Goal: Transaction & Acquisition: Purchase product/service

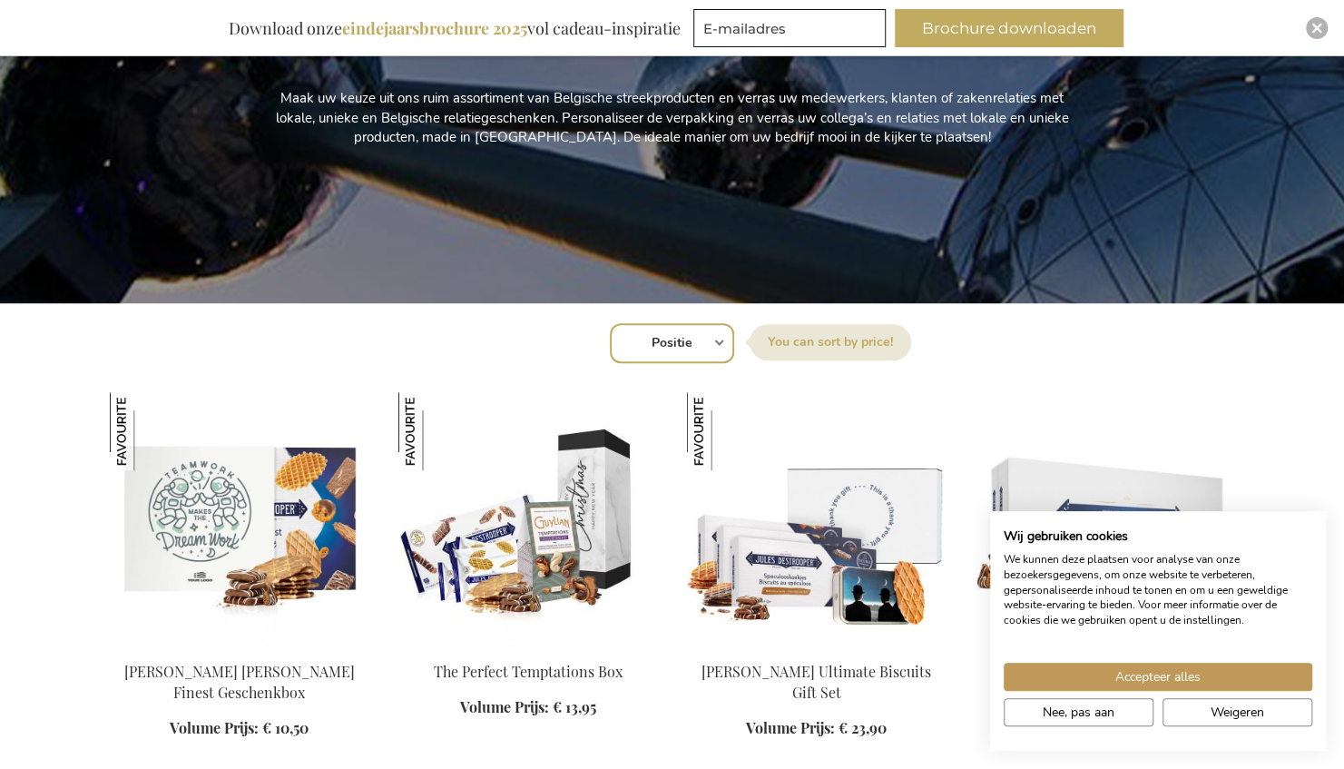
scroll to position [454, 0]
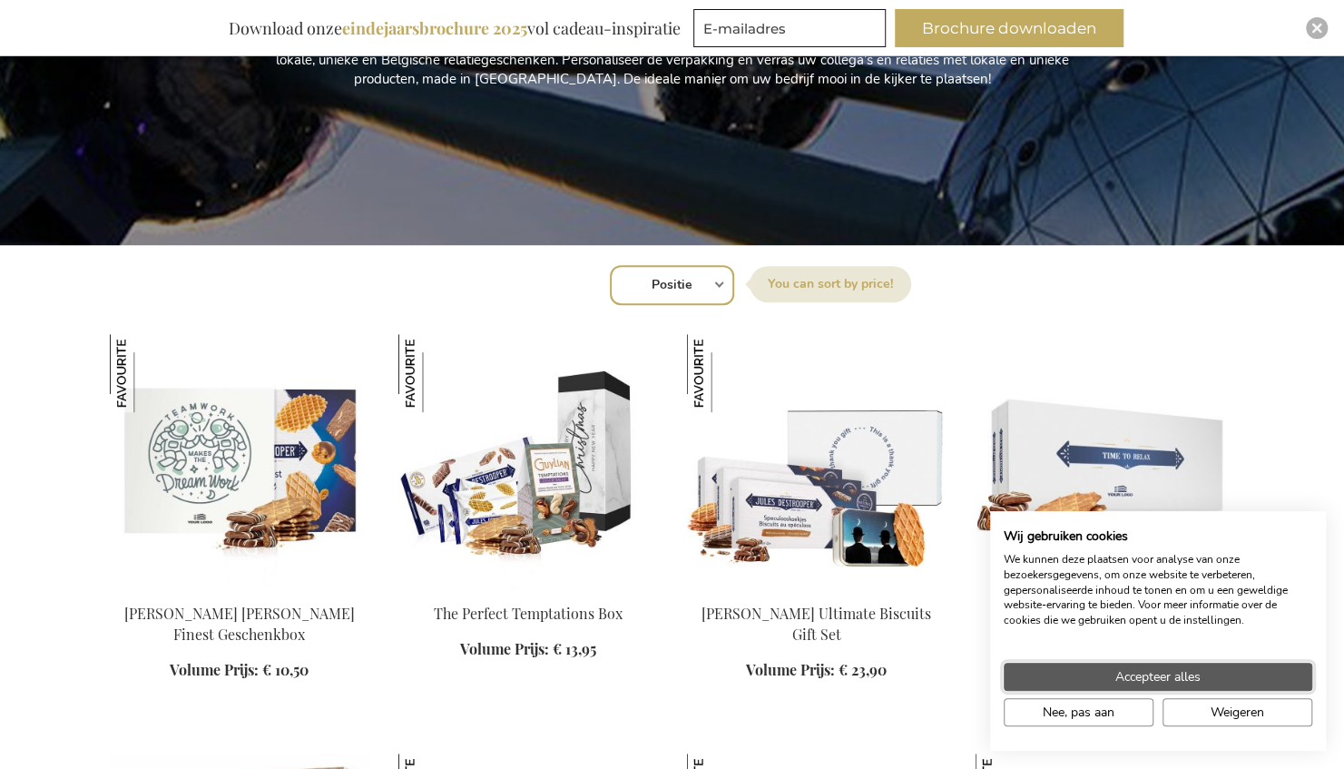
click at [1144, 675] on span "Accepteer alles" at bounding box center [1157, 676] width 85 height 19
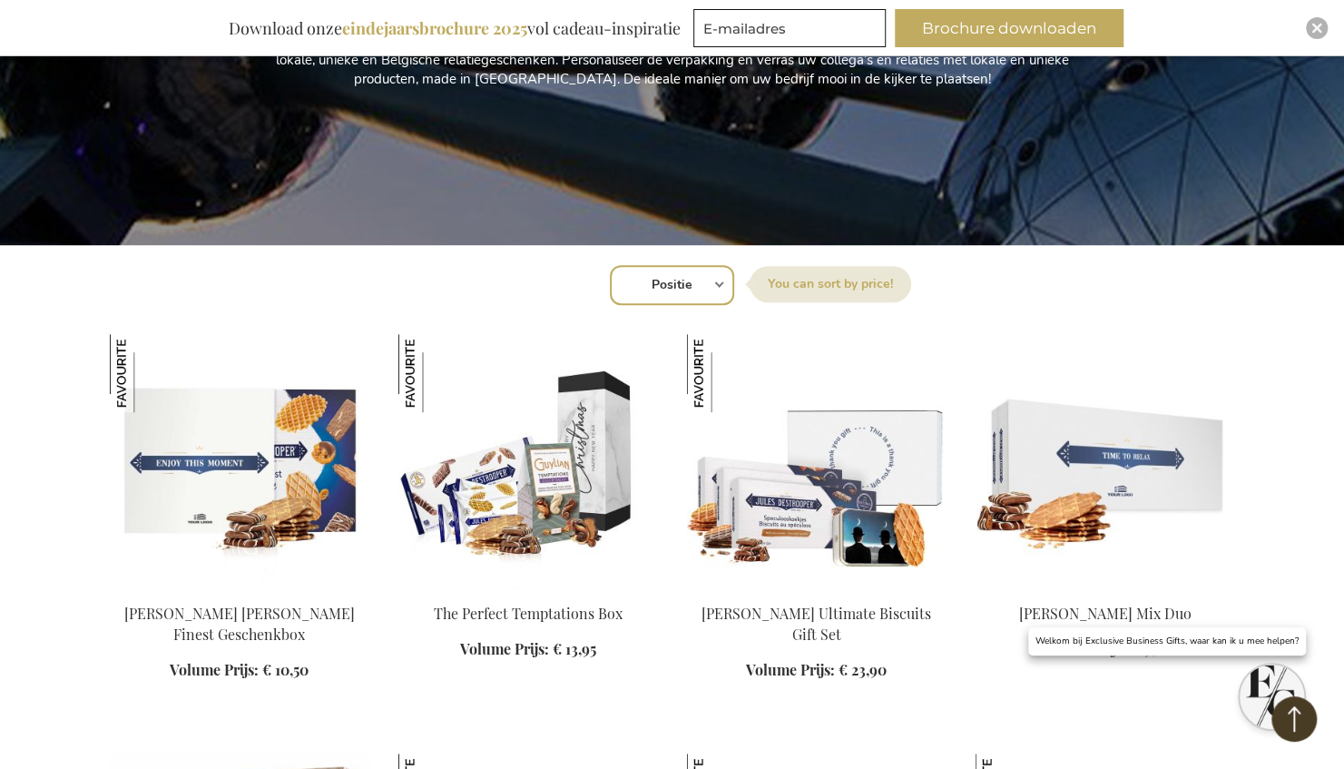
click at [222, 456] on img at bounding box center [240, 461] width 260 height 254
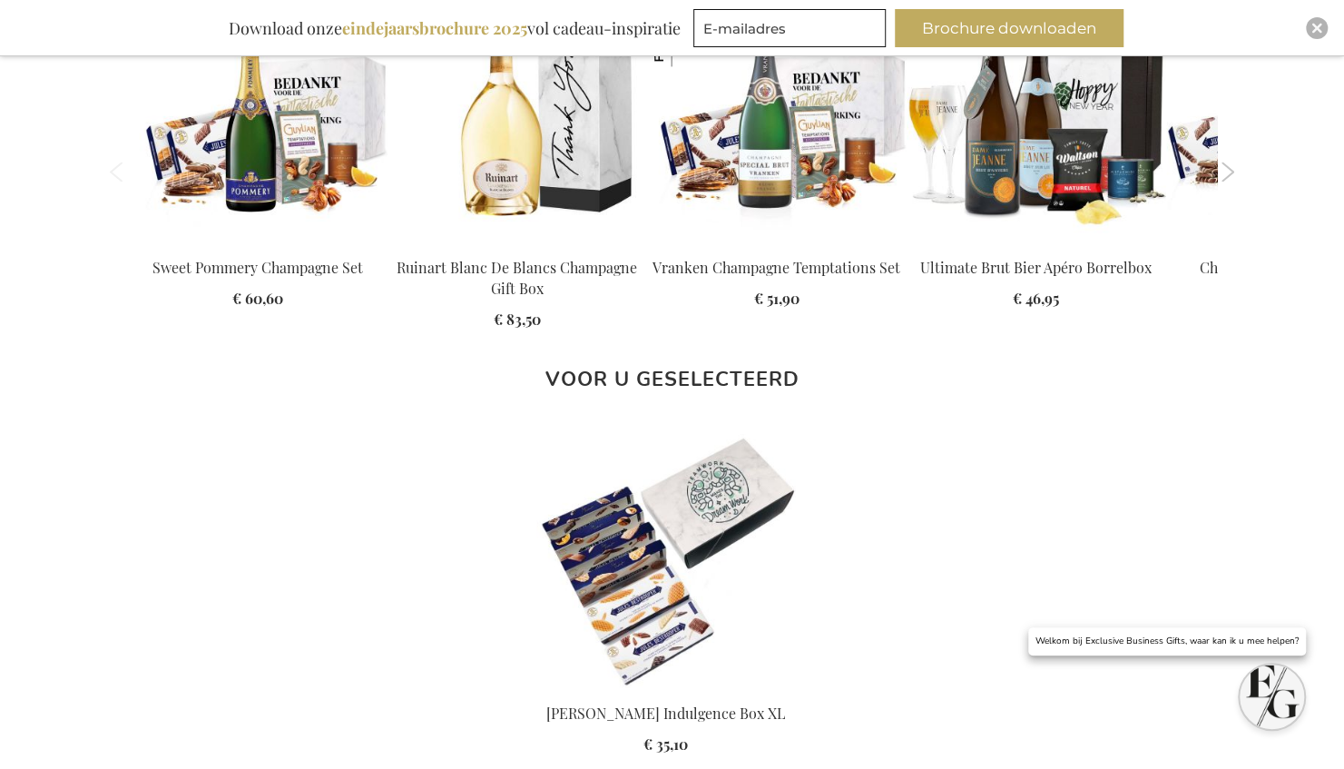
scroll to position [1724, 0]
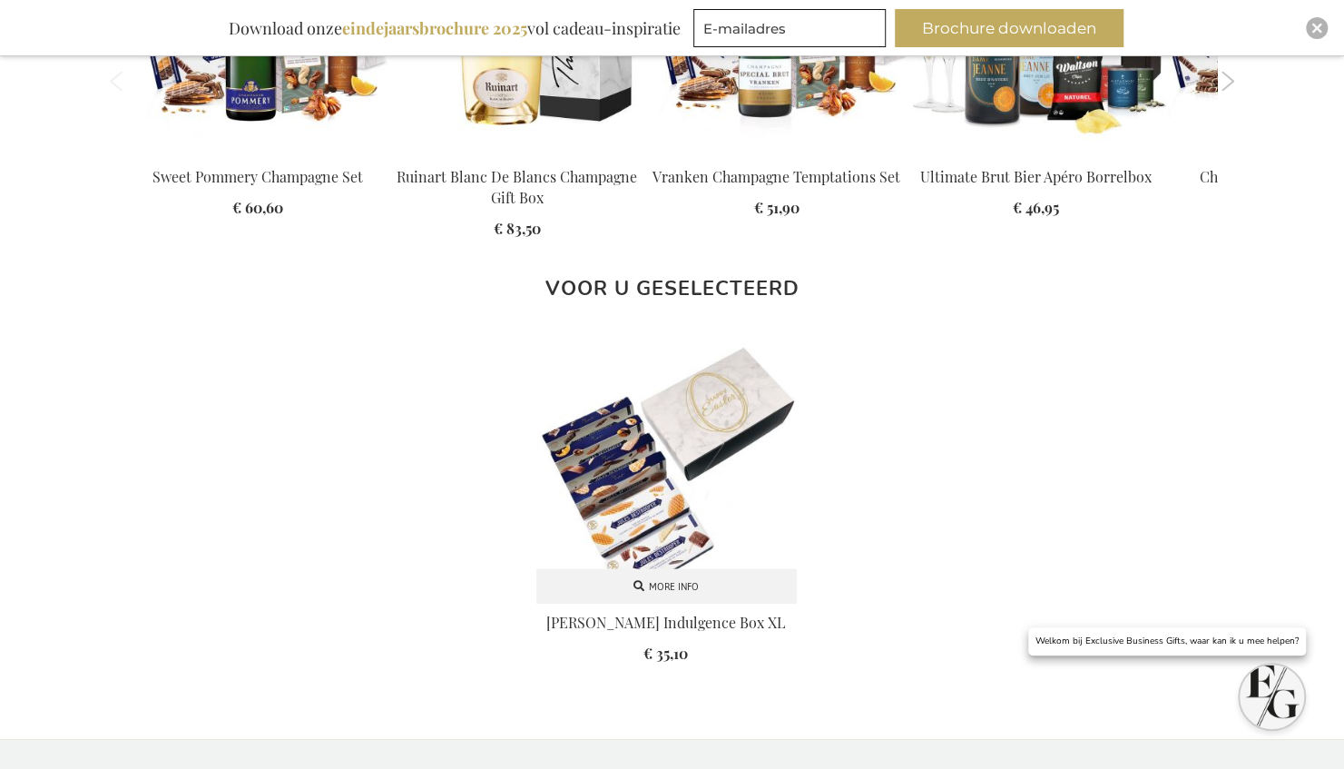
click at [663, 473] on img at bounding box center [666, 472] width 260 height 260
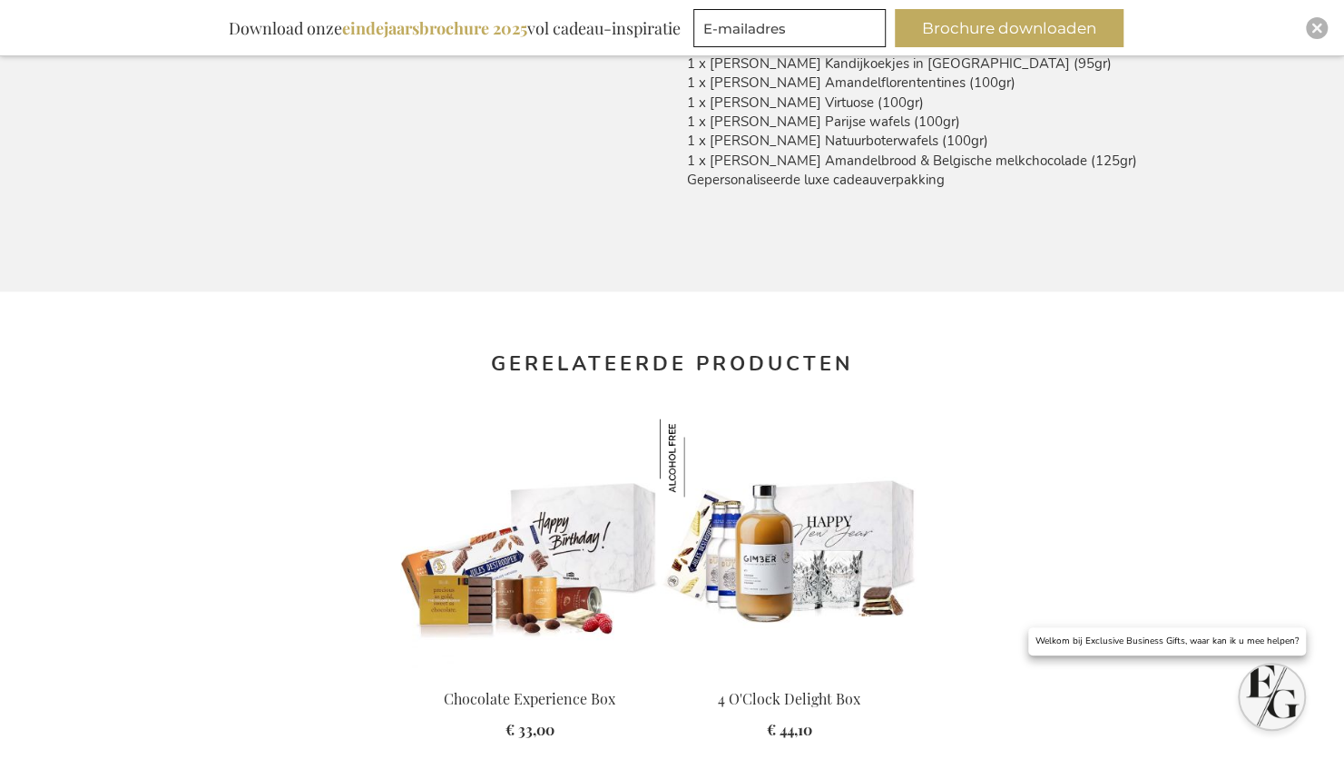
scroll to position [1361, 0]
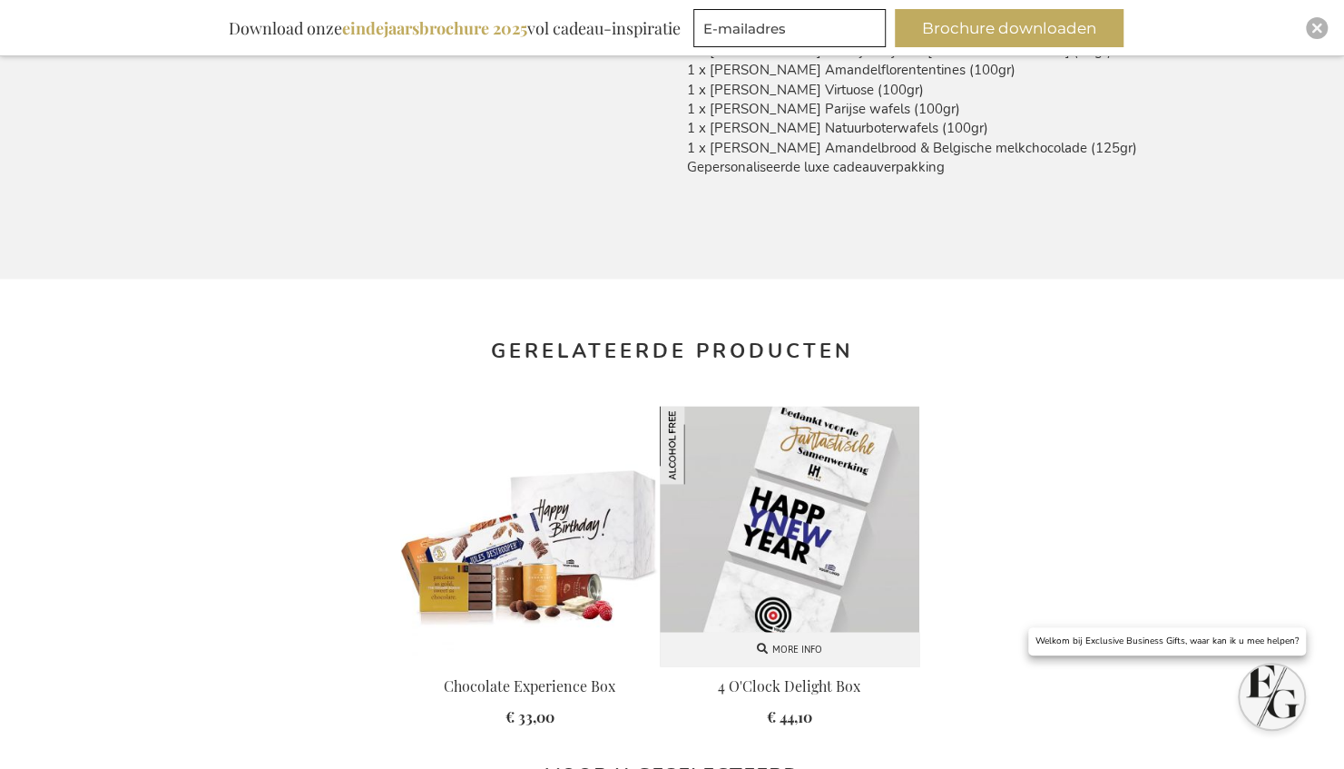
click at [769, 474] on img at bounding box center [790, 536] width 260 height 260
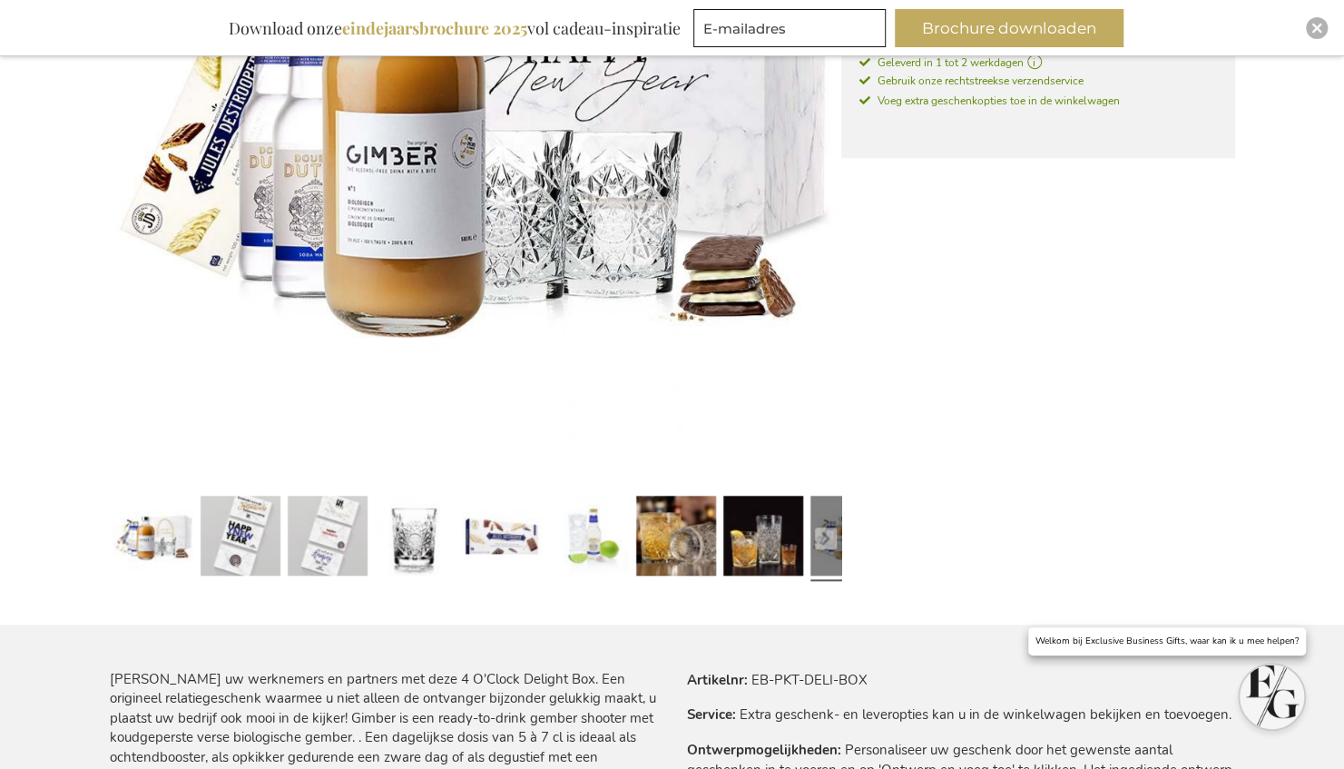
scroll to position [635, 0]
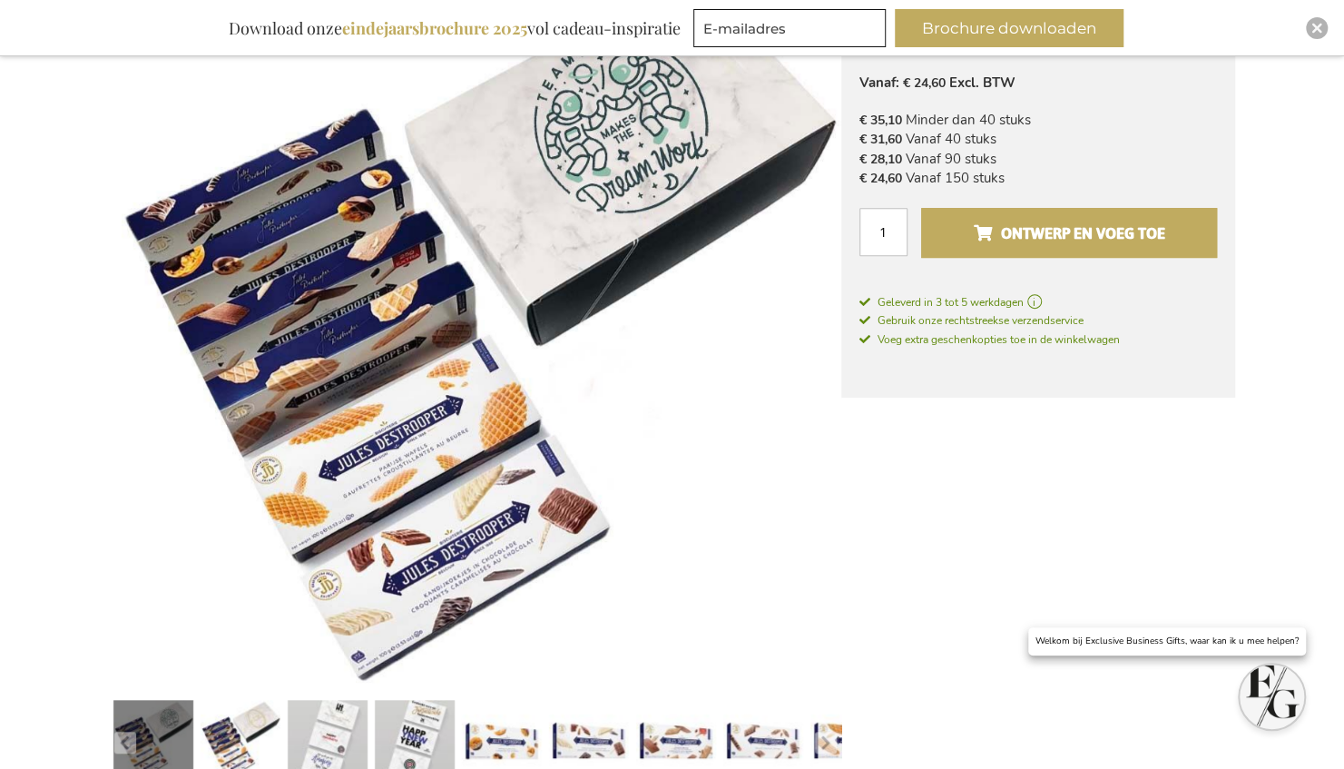
scroll to position [381, 0]
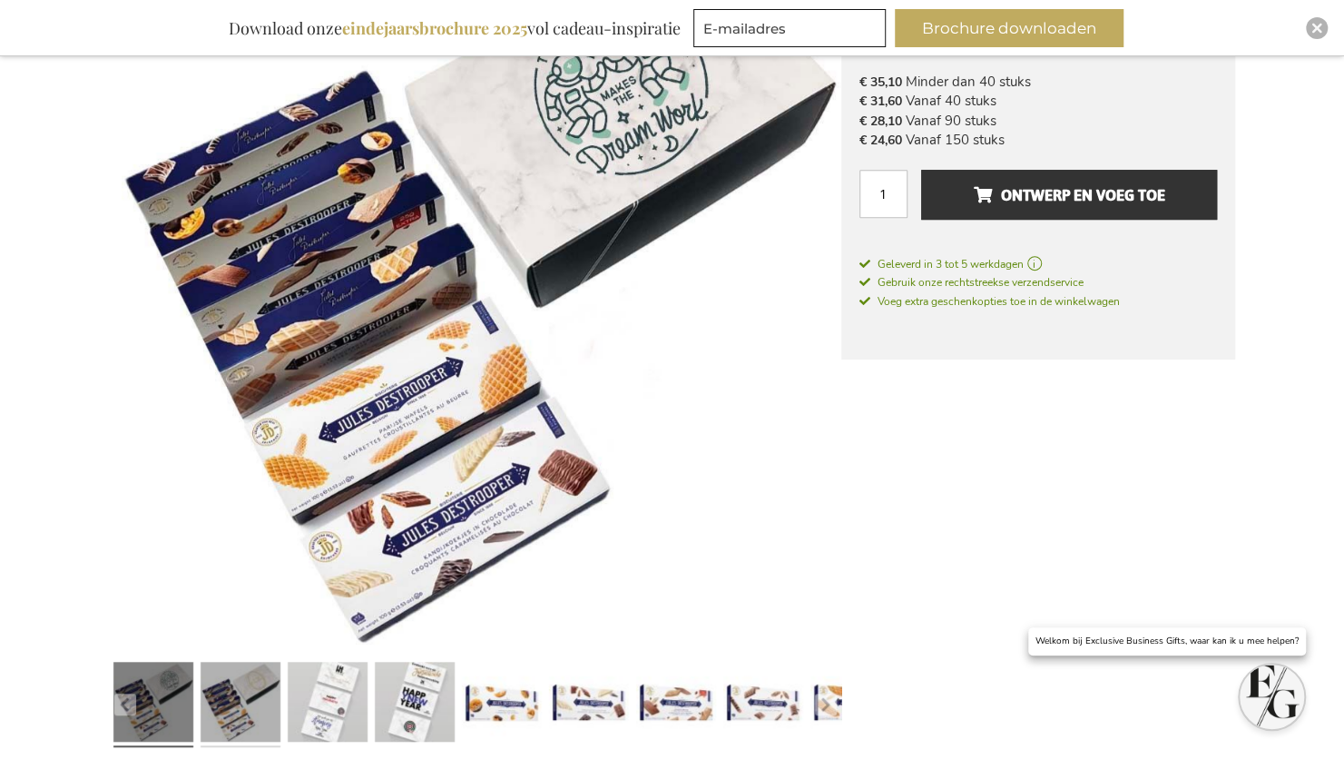
click at [253, 702] on link at bounding box center [241, 704] width 80 height 100
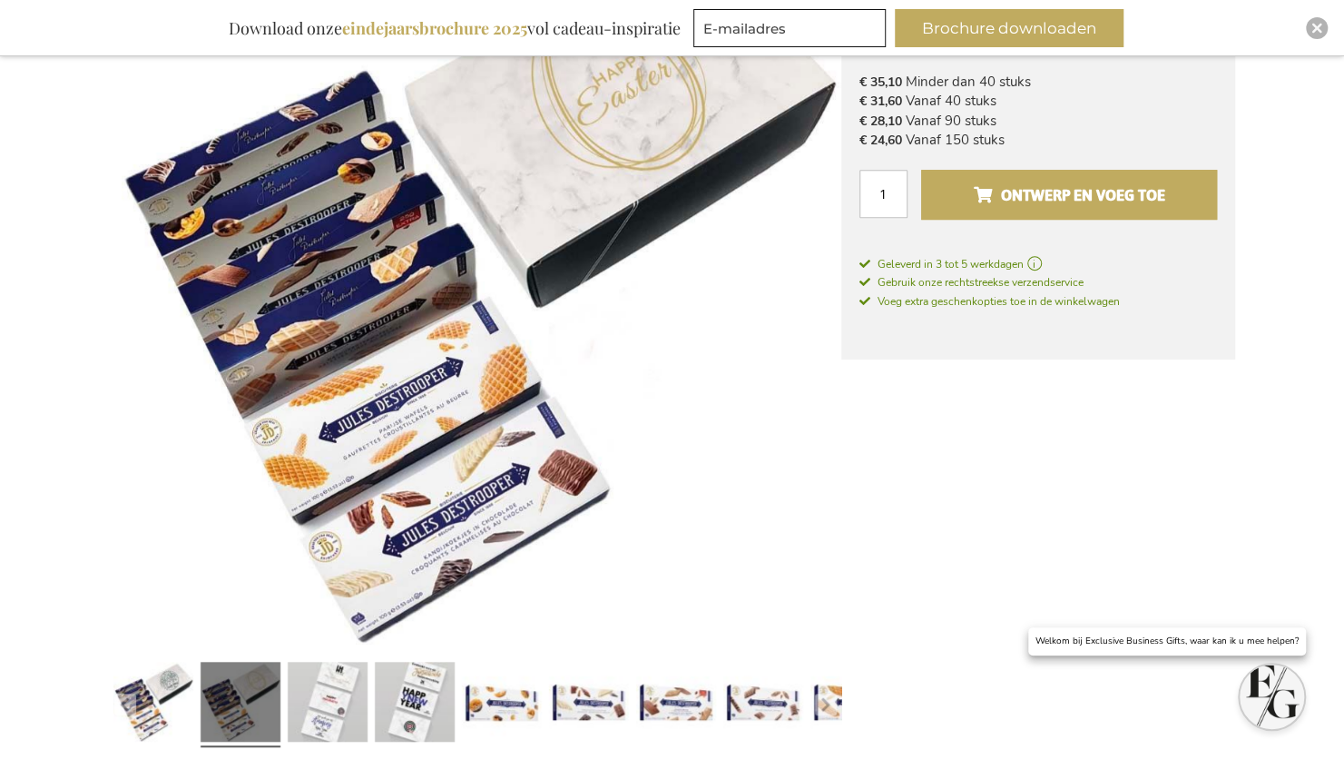
click at [1070, 192] on span "Ontwerp en voeg toe" at bounding box center [1068, 195] width 191 height 29
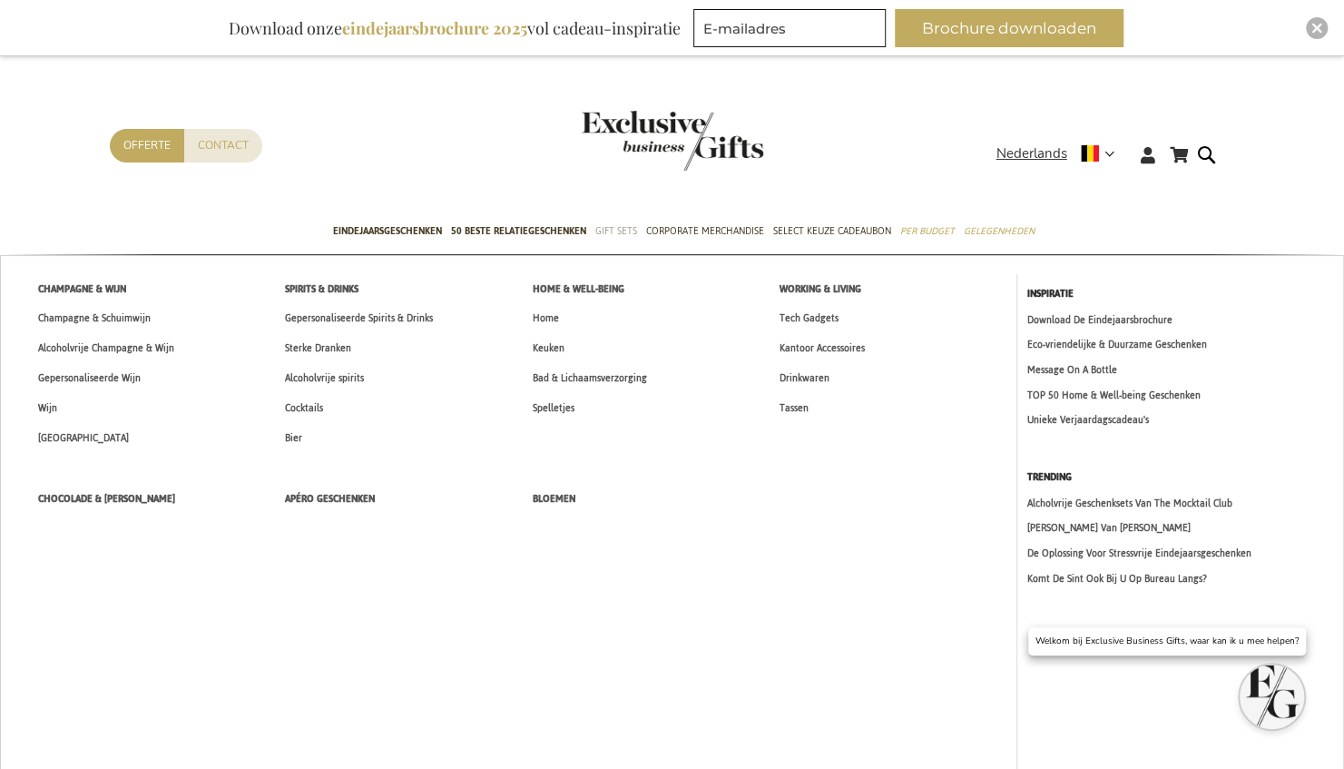
click at [608, 231] on span "Gift Sets" at bounding box center [616, 230] width 42 height 19
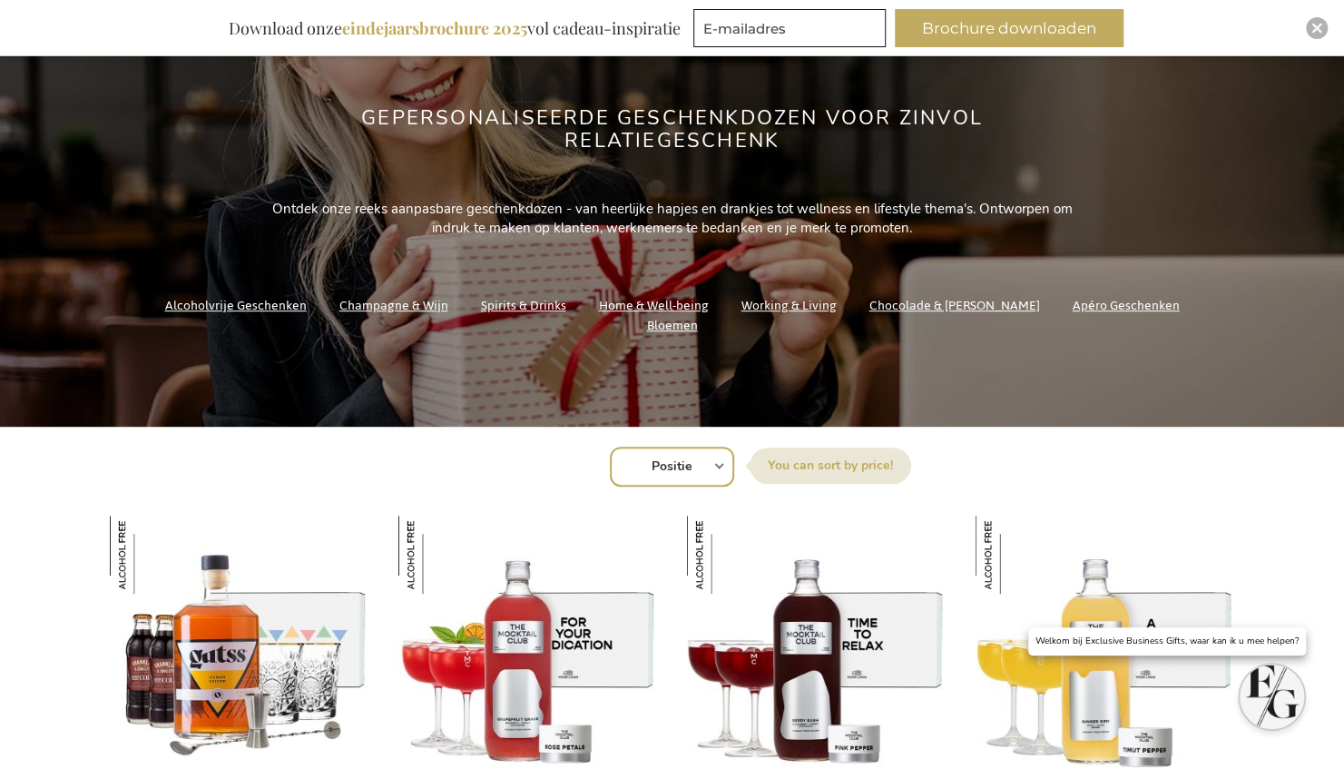
scroll to position [363, 0]
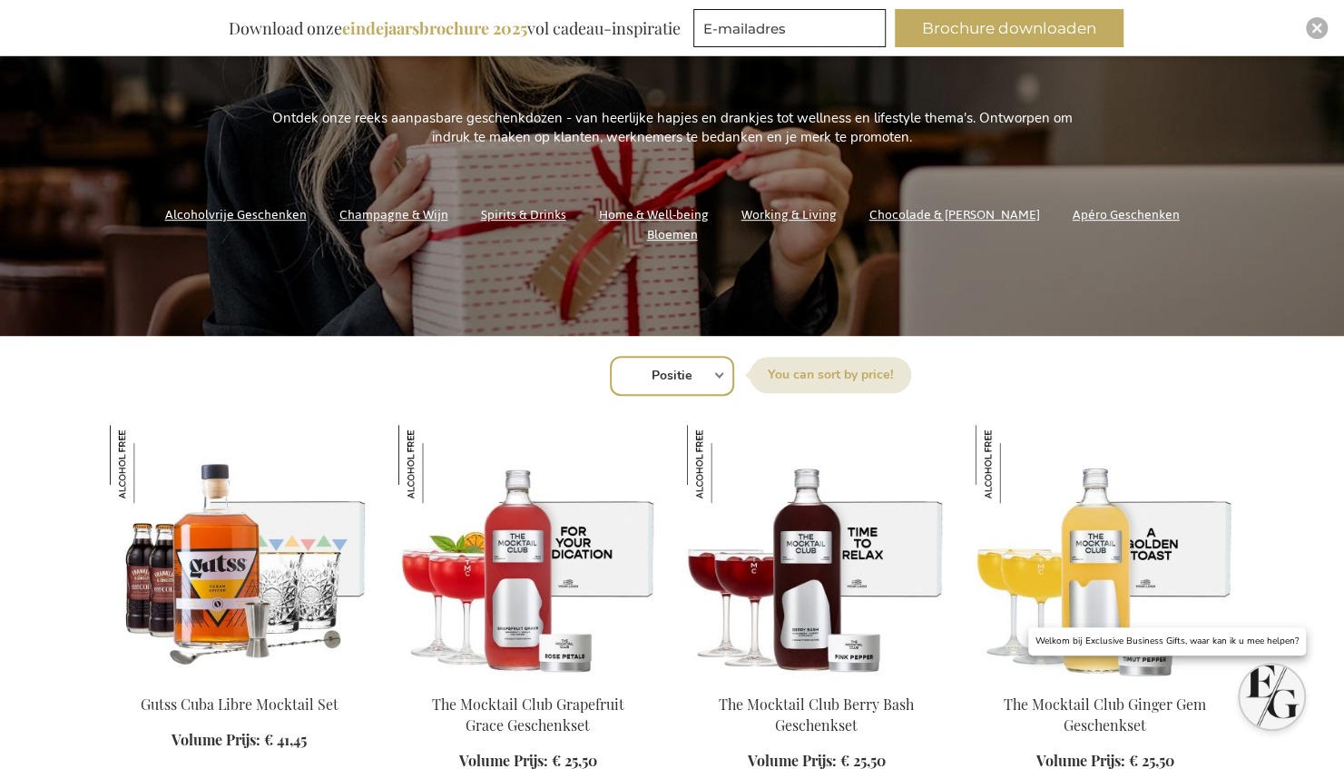
click at [924, 227] on link "Chocolade & [PERSON_NAME]" at bounding box center [954, 214] width 171 height 25
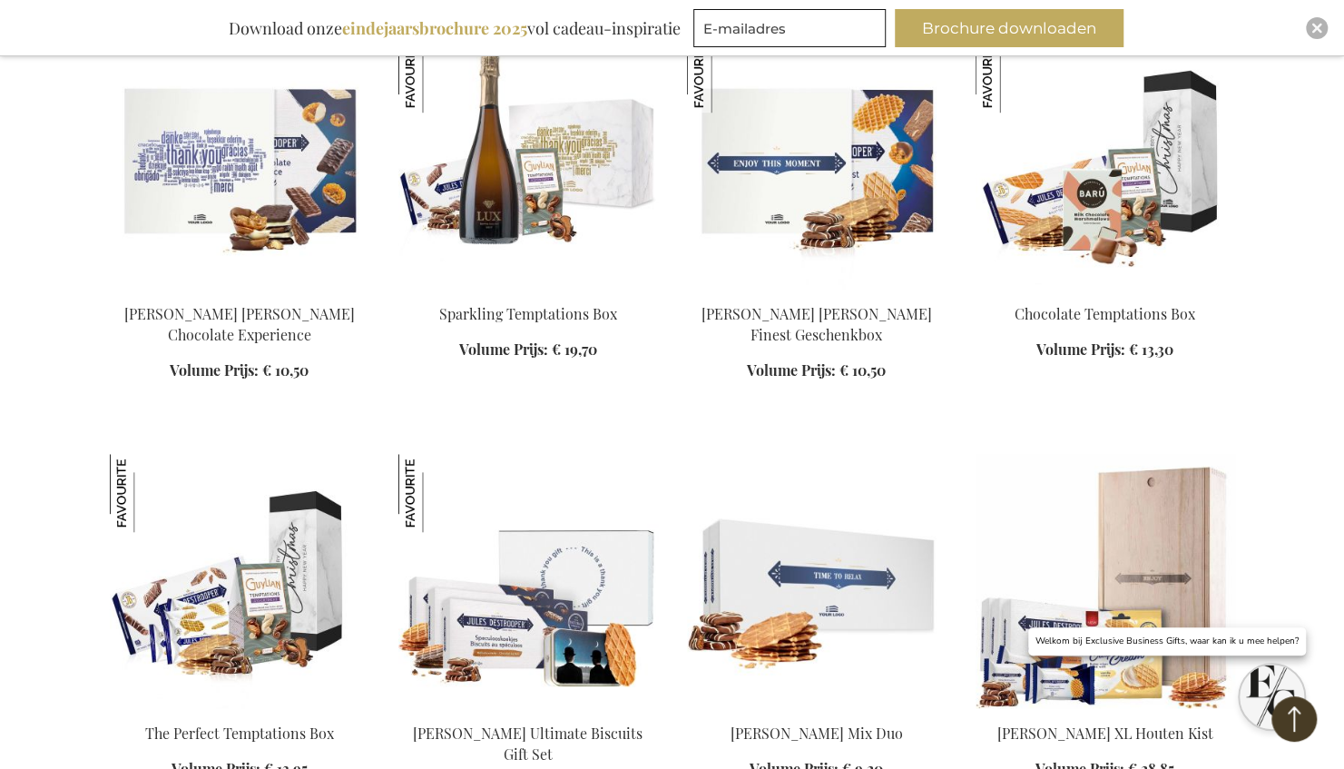
scroll to position [726, 0]
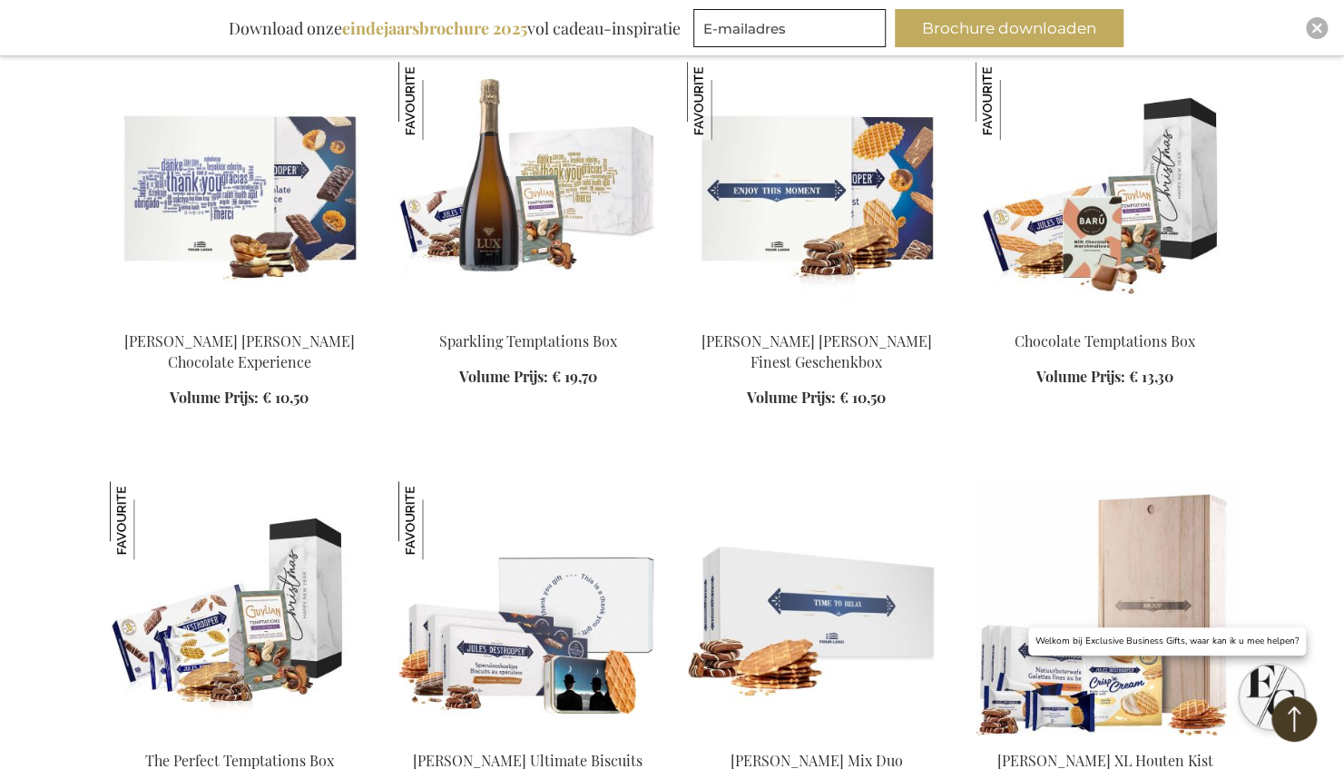
click at [763, 154] on img at bounding box center [817, 189] width 260 height 254
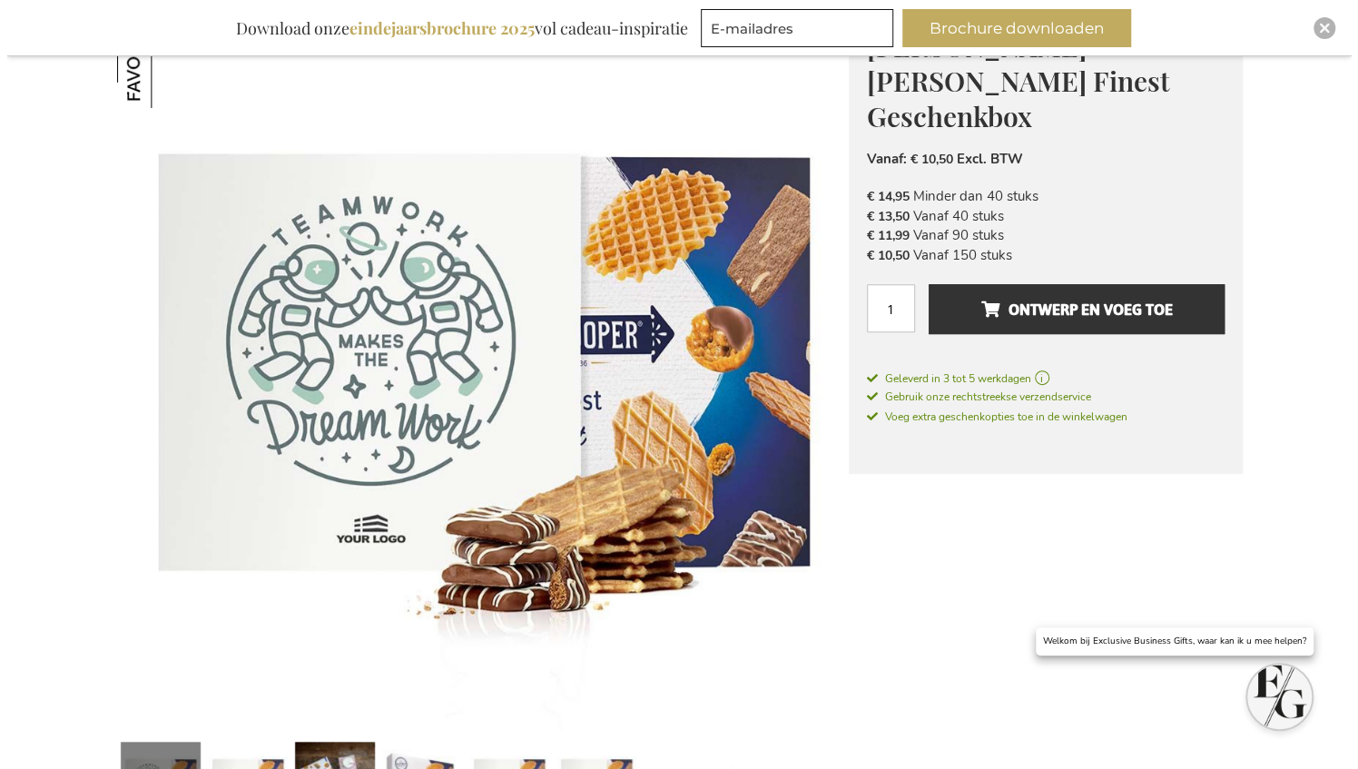
scroll to position [272, 0]
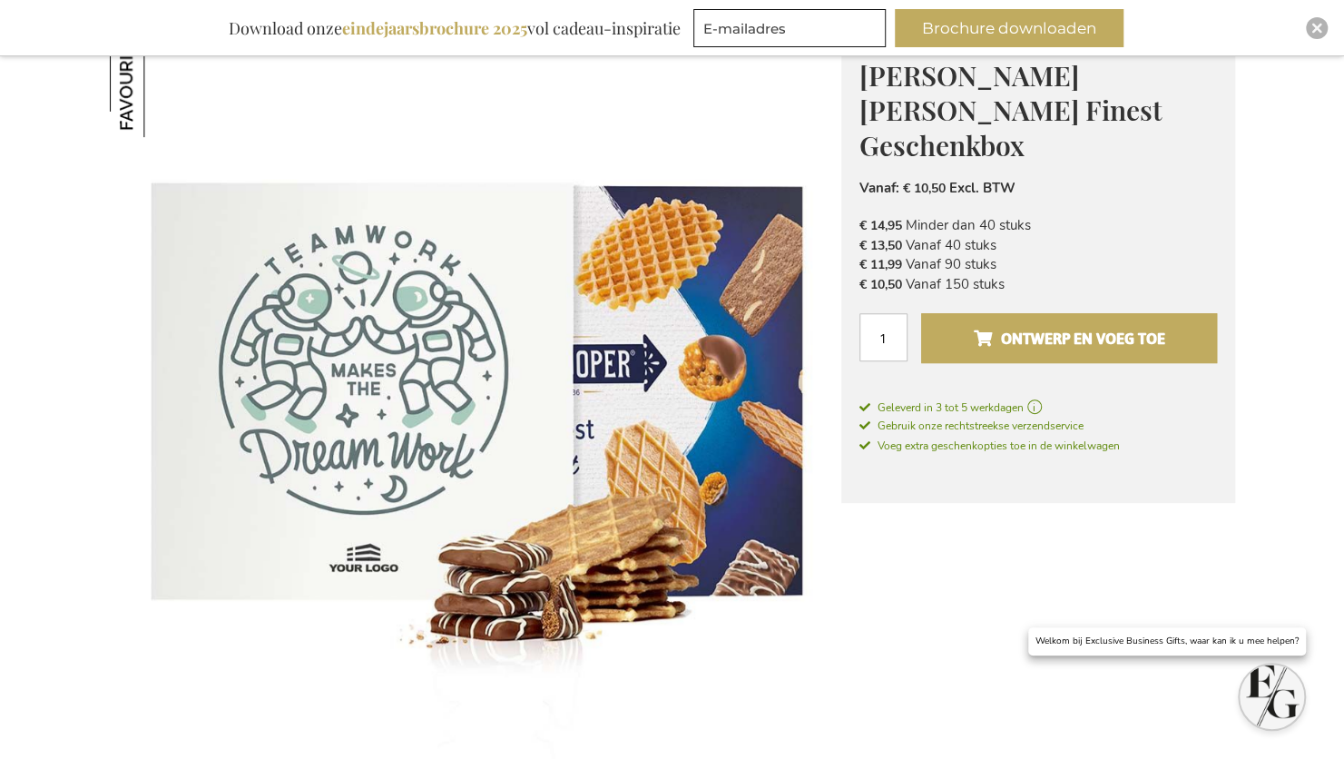
click at [1129, 324] on span "Ontwerp en voeg toe" at bounding box center [1068, 338] width 191 height 29
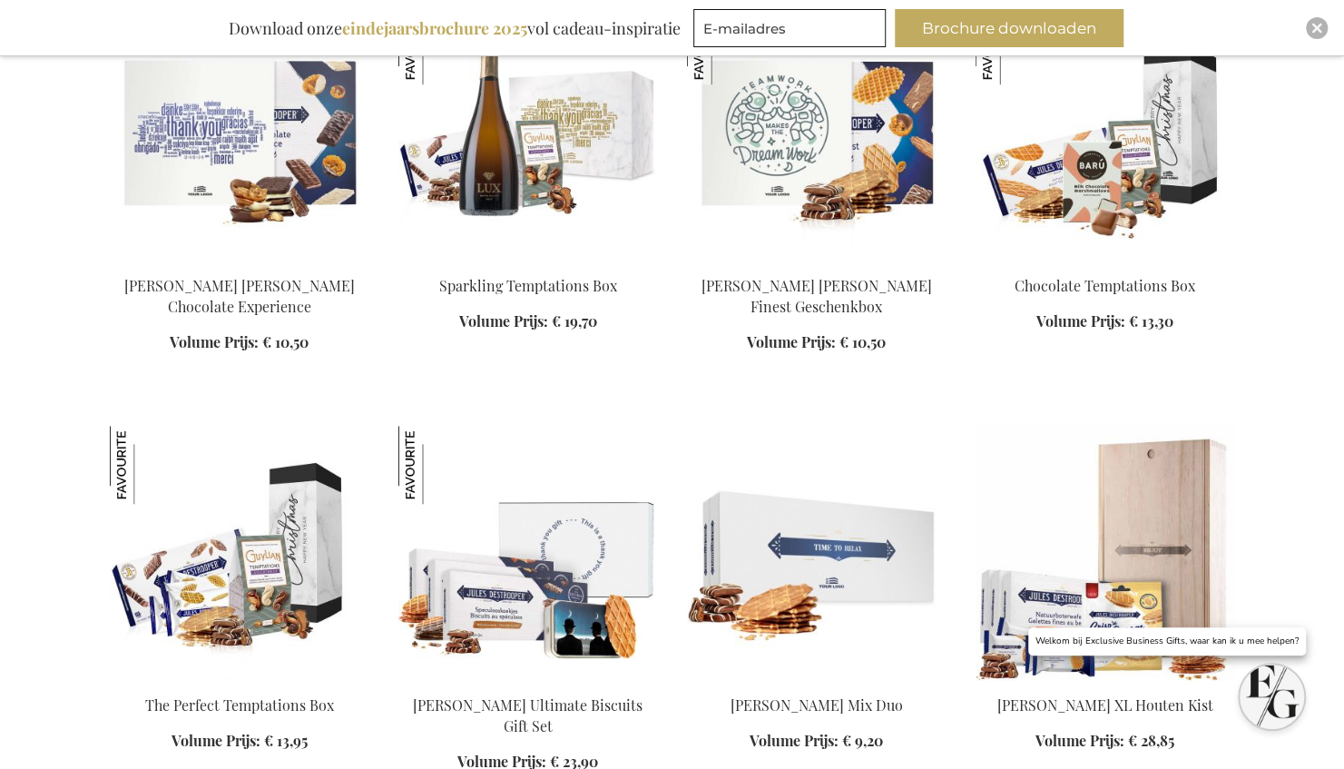
scroll to position [788, 0]
